Goal: Task Accomplishment & Management: Manage account settings

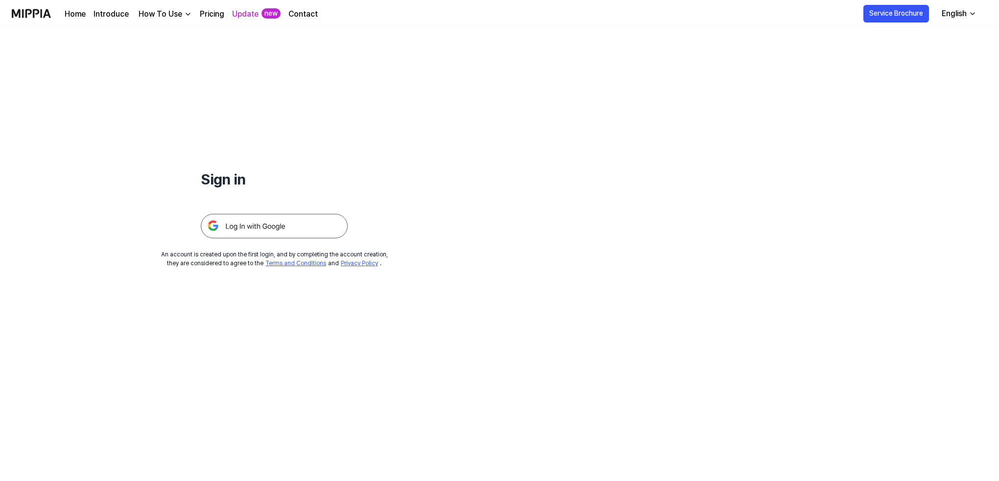
click at [239, 232] on img at bounding box center [274, 226] width 147 height 24
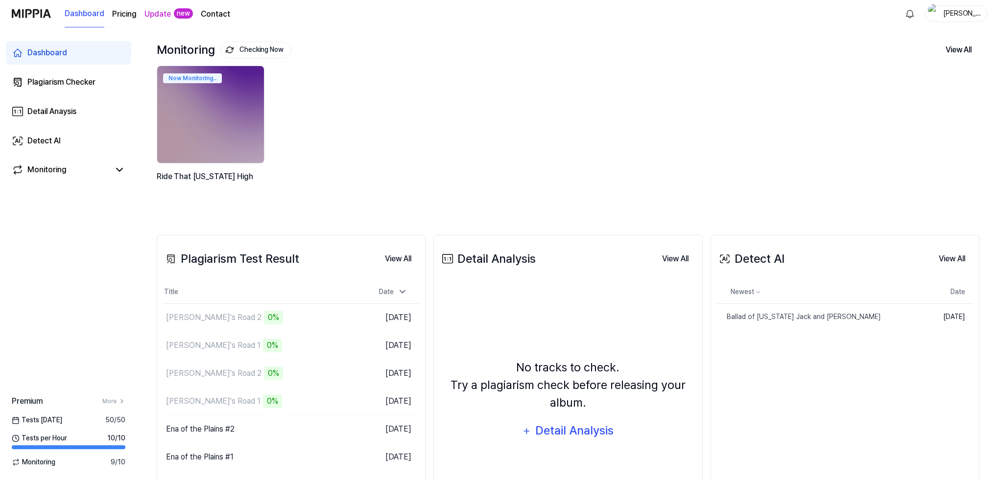
scroll to position [48, 0]
